Goal: Obtain resource: Download file/media

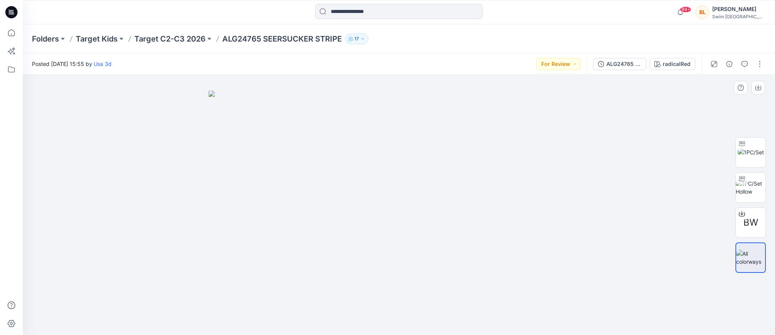
drag, startPoint x: 413, startPoint y: 260, endPoint x: 410, endPoint y: 267, distance: 8.2
click at [459, 258] on img at bounding box center [399, 213] width 381 height 245
click at [748, 155] on img at bounding box center [751, 152] width 26 height 8
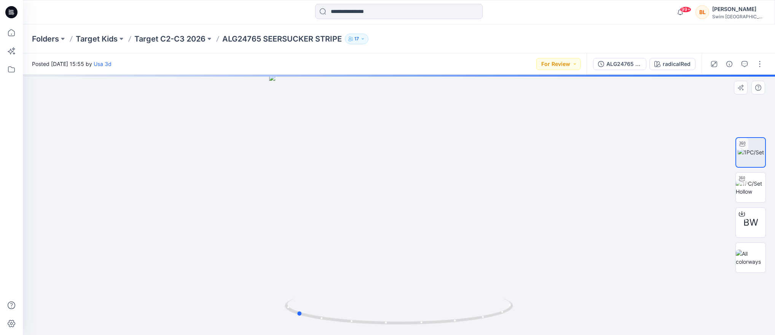
drag, startPoint x: 400, startPoint y: 324, endPoint x: 526, endPoint y: 321, distance: 125.7
click at [526, 321] on div at bounding box center [399, 205] width 753 height 260
click at [561, 65] on button "For Review" at bounding box center [559, 64] width 44 height 12
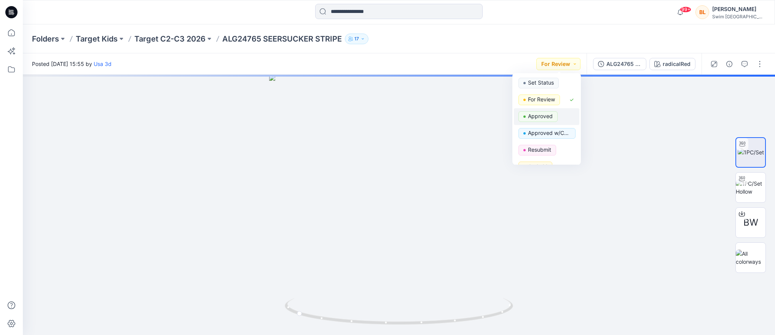
click at [542, 113] on p "Approved" at bounding box center [540, 116] width 25 height 10
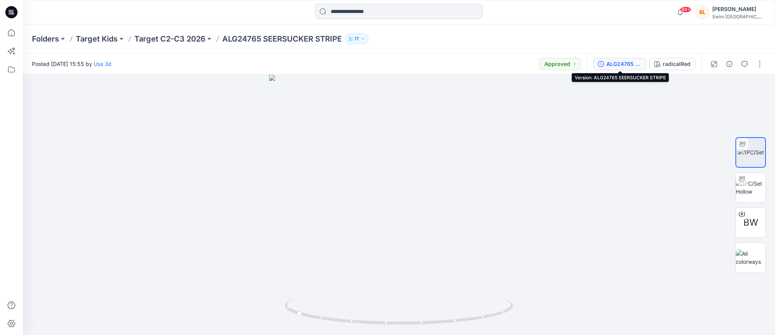
click at [634, 60] on div "ALG24765 SEERSUCKER STRIPE" at bounding box center [624, 64] width 35 height 8
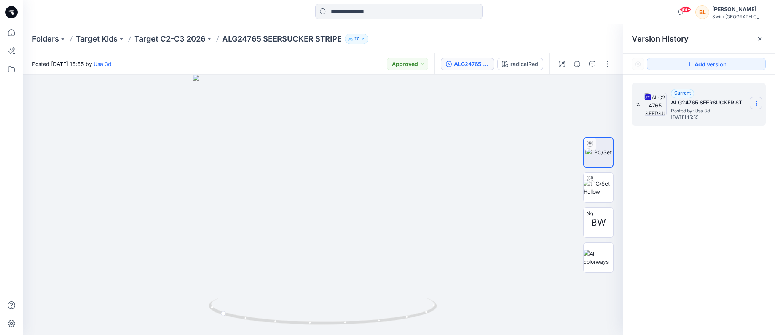
click at [755, 101] on icon at bounding box center [757, 103] width 6 height 6
click at [718, 119] on span "Download Source BW File" at bounding box center [718, 118] width 64 height 9
click at [600, 148] on img at bounding box center [599, 152] width 26 height 8
drag, startPoint x: 324, startPoint y: 325, endPoint x: 219, endPoint y: 305, distance: 107.0
click at [219, 305] on icon at bounding box center [324, 312] width 230 height 29
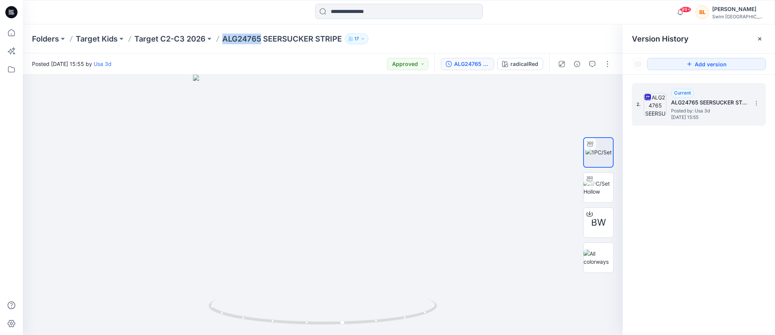
drag, startPoint x: 224, startPoint y: 39, endPoint x: 262, endPoint y: 40, distance: 38.1
click at [262, 40] on p "ALG24765 SEERSUCKER STRIPE" at bounding box center [282, 39] width 120 height 11
copy p "ALG24765"
